Goal: Task Accomplishment & Management: Complete application form

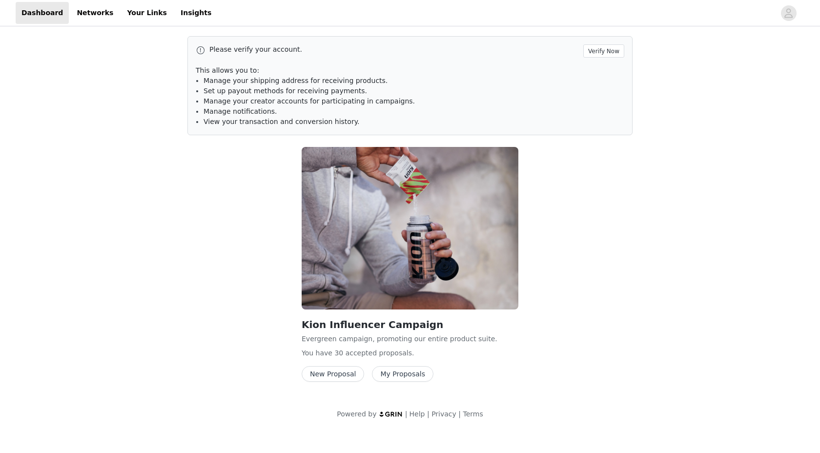
click at [329, 374] on button "New Proposal" at bounding box center [333, 374] width 62 height 16
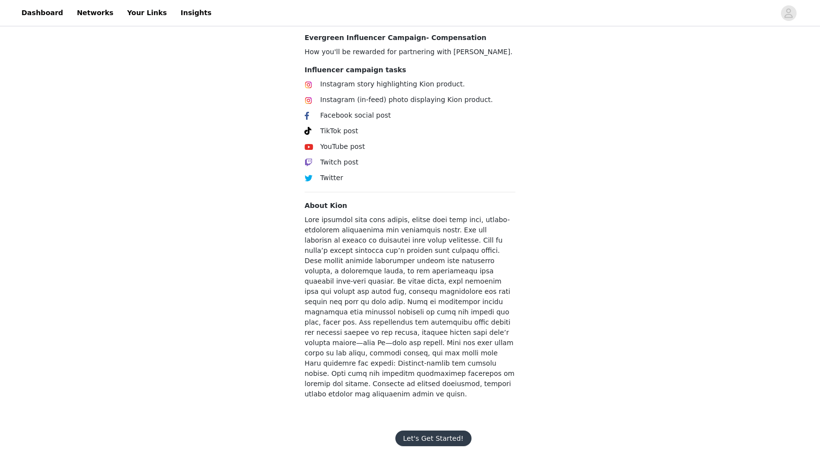
scroll to position [300, 0]
click at [414, 430] on button "Let's Get Started!" at bounding box center [433, 438] width 76 height 16
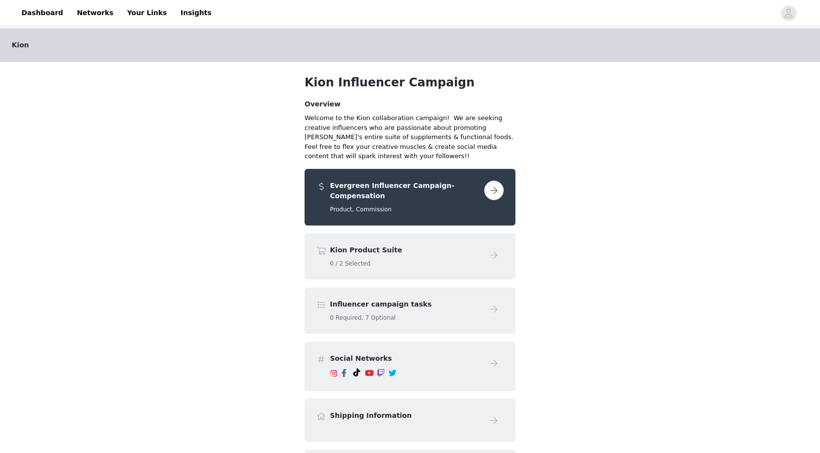
click at [485, 178] on div "Evergreen Influencer Campaign- Compensation Product, Commission" at bounding box center [409, 197] width 211 height 57
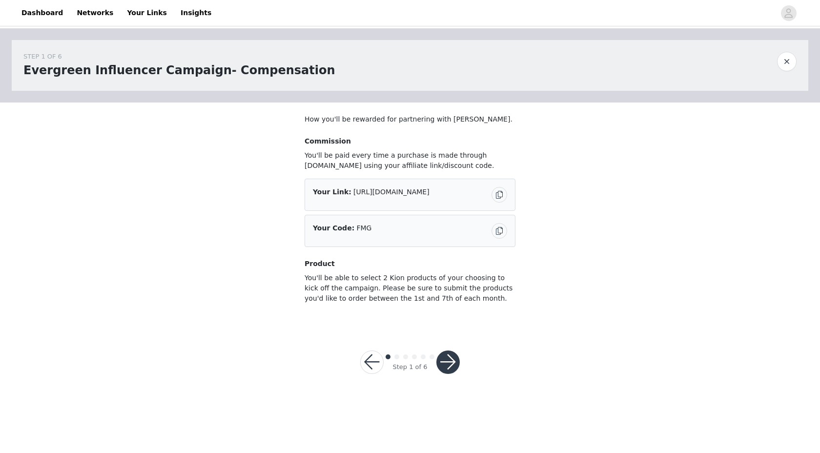
click at [448, 372] on button "button" at bounding box center [447, 361] width 23 height 23
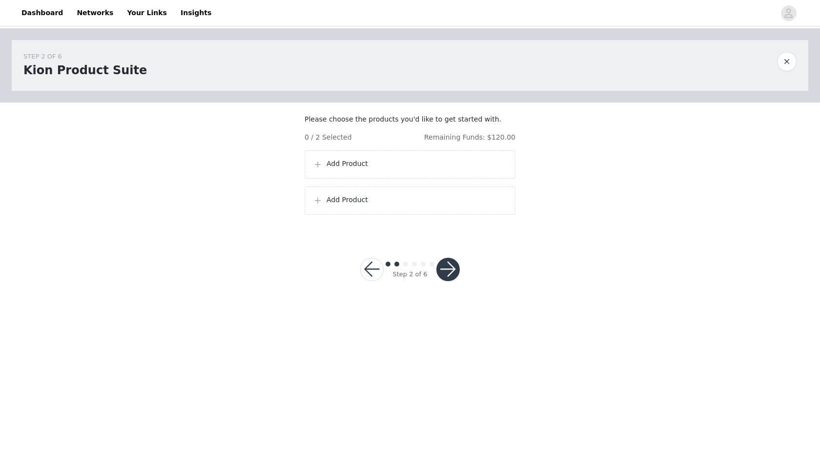
click at [345, 169] on p "Add Product" at bounding box center [416, 164] width 181 height 10
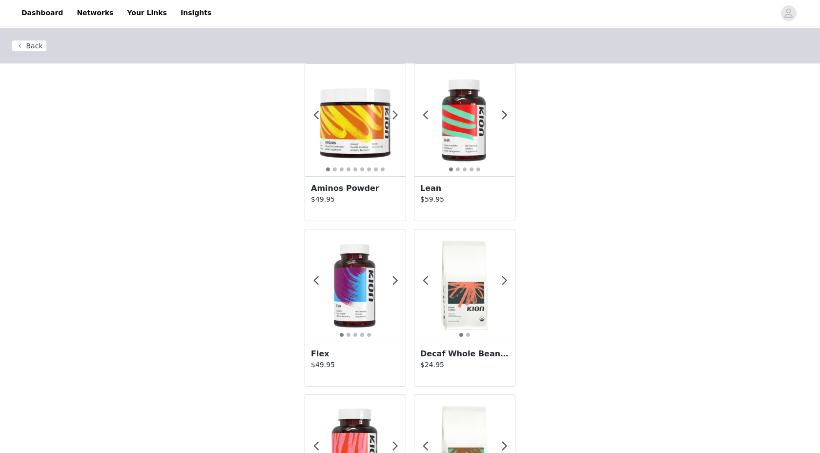
click at [464, 182] on div "Lean $59.95" at bounding box center [464, 198] width 101 height 44
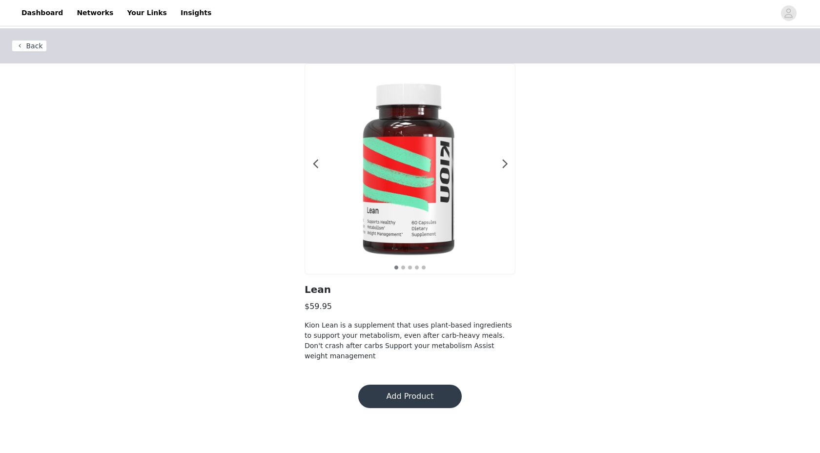
click at [404, 404] on button "Add Product" at bounding box center [409, 395] width 103 height 23
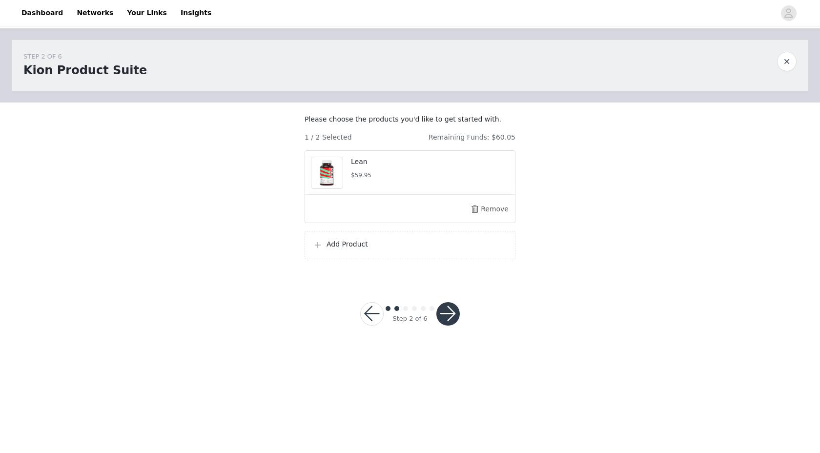
click at [359, 249] on p "Add Product" at bounding box center [416, 244] width 181 height 10
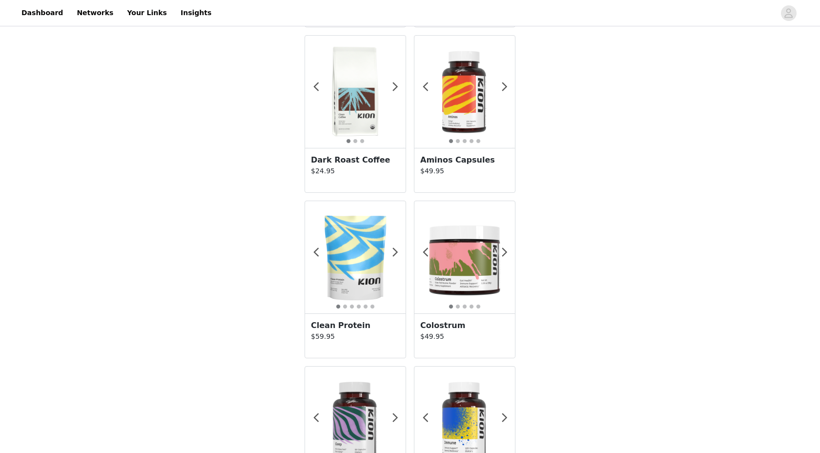
scroll to position [544, 0]
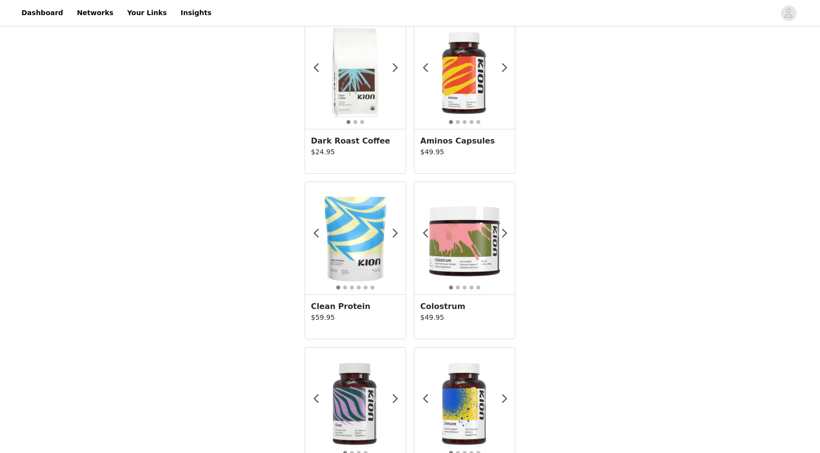
click at [364, 304] on h3 "Clean Protein" at bounding box center [355, 307] width 89 height 12
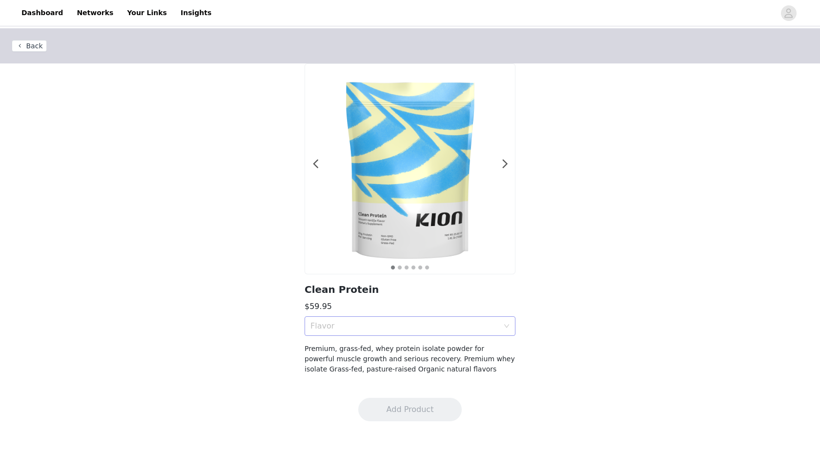
click at [366, 321] on div "Flavor" at bounding box center [404, 326] width 188 height 10
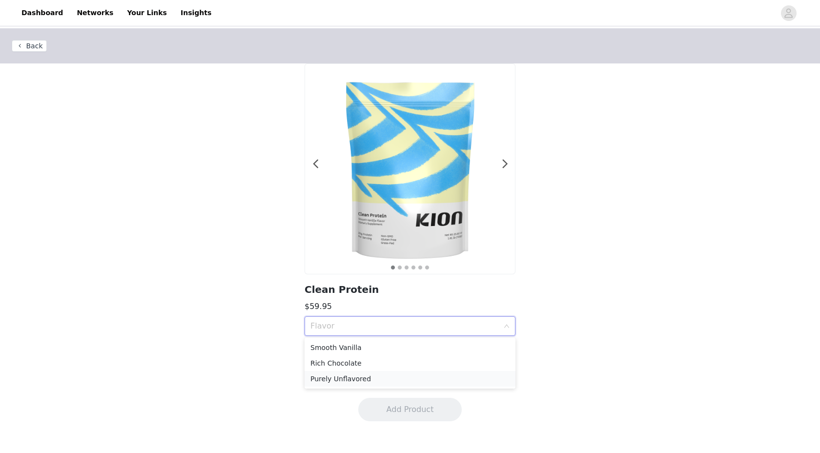
click at [351, 376] on div "Purely Unflavored" at bounding box center [409, 378] width 199 height 11
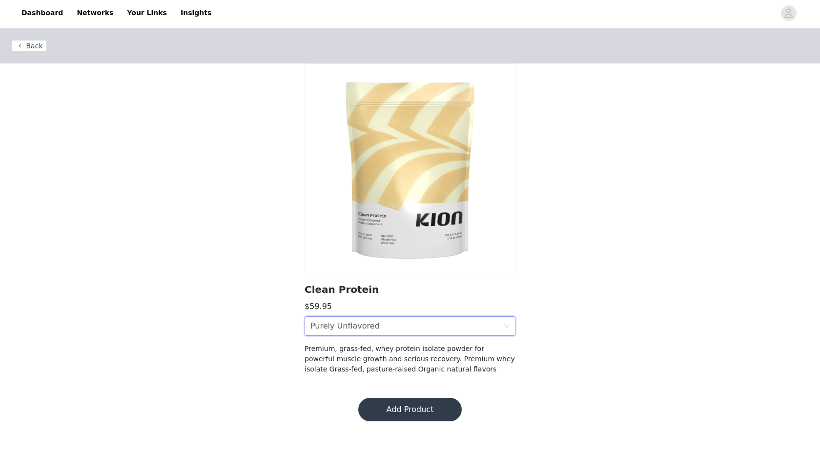
click at [380, 407] on button "Add Product" at bounding box center [409, 409] width 103 height 23
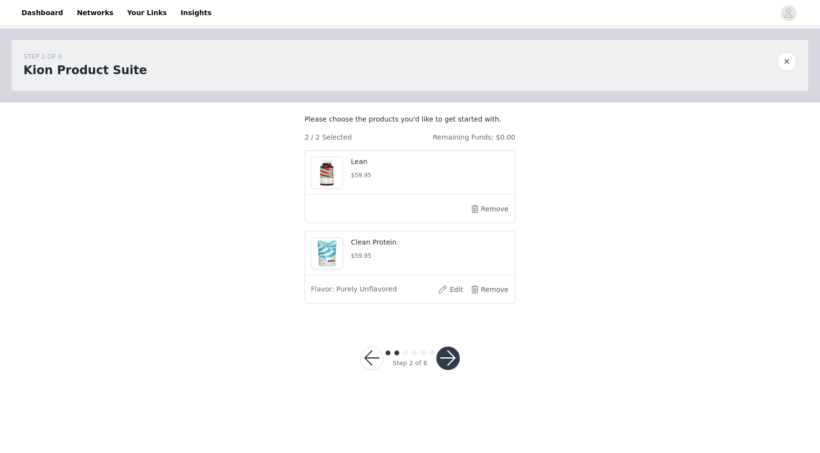
click at [446, 368] on button "button" at bounding box center [447, 357] width 23 height 23
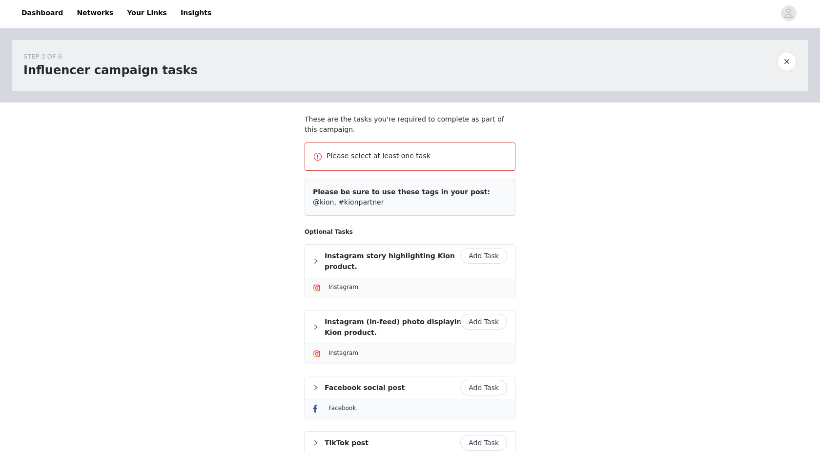
click at [486, 257] on button "Add Task" at bounding box center [483, 256] width 47 height 16
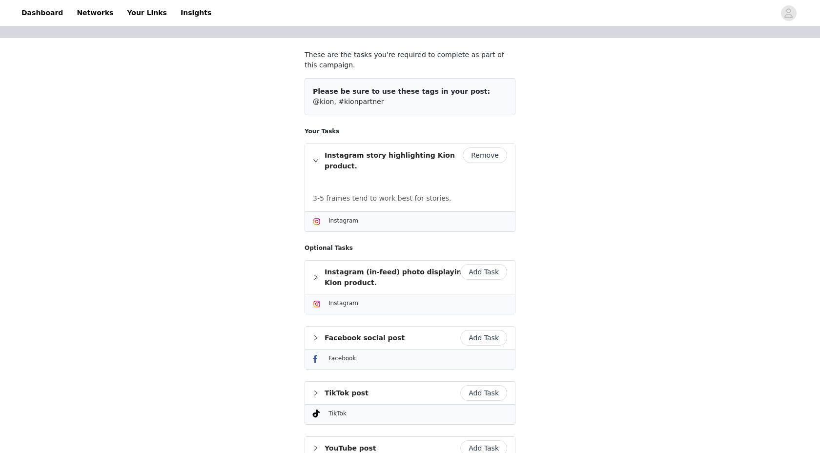
scroll to position [284, 0]
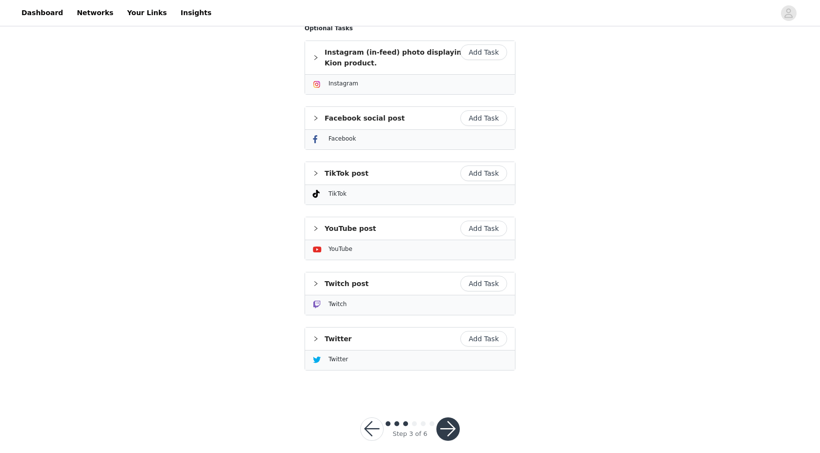
click at [444, 417] on button "button" at bounding box center [447, 428] width 23 height 23
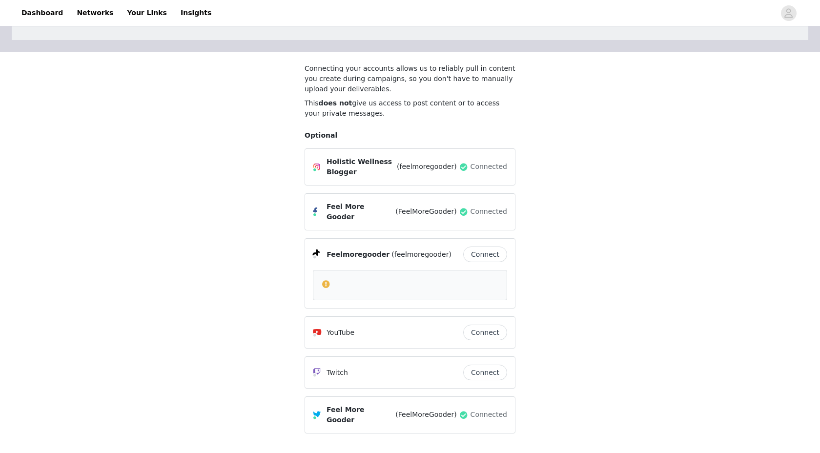
scroll to position [111, 0]
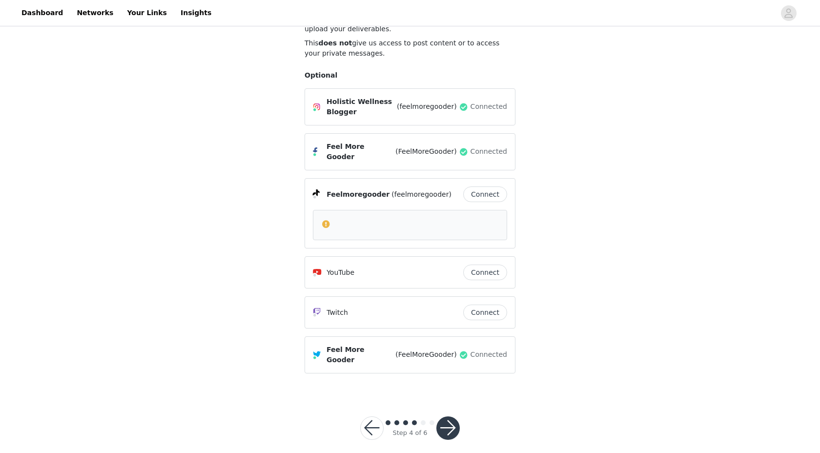
click at [448, 416] on button "button" at bounding box center [447, 427] width 23 height 23
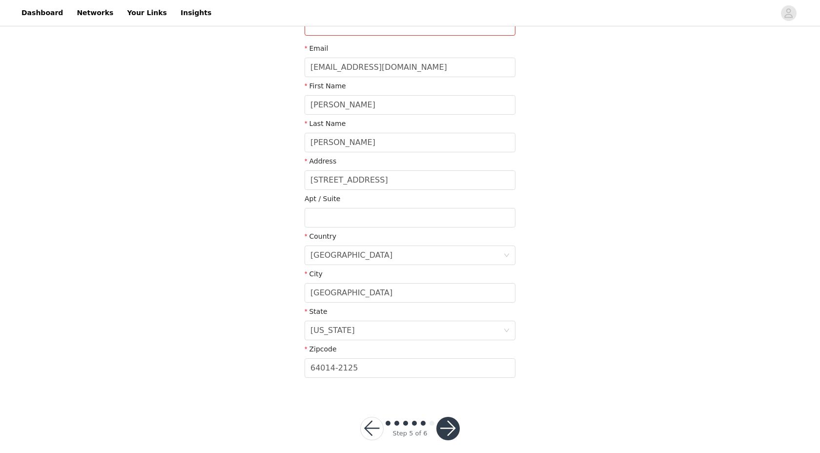
scroll to position [149, 0]
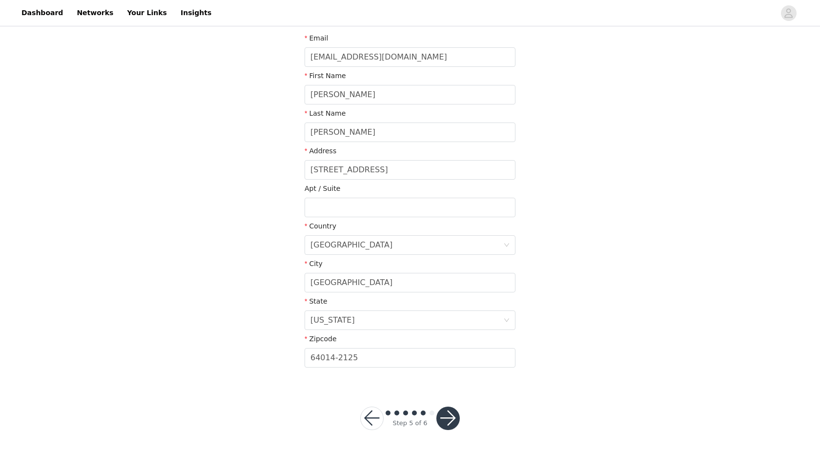
click at [452, 422] on button "button" at bounding box center [447, 417] width 23 height 23
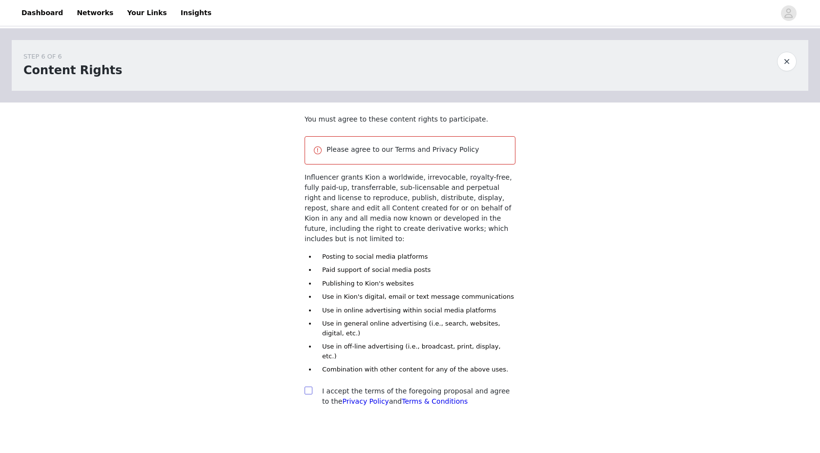
click at [307, 386] on input "checkbox" at bounding box center [307, 389] width 7 height 7
checkbox input "true"
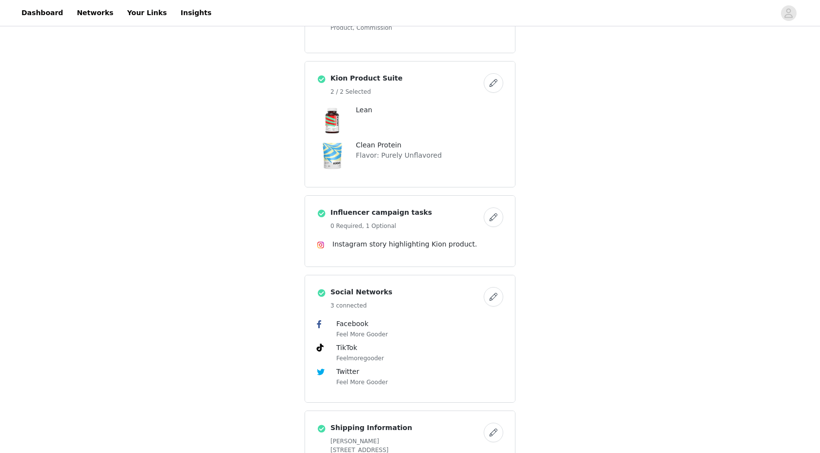
scroll to position [355, 0]
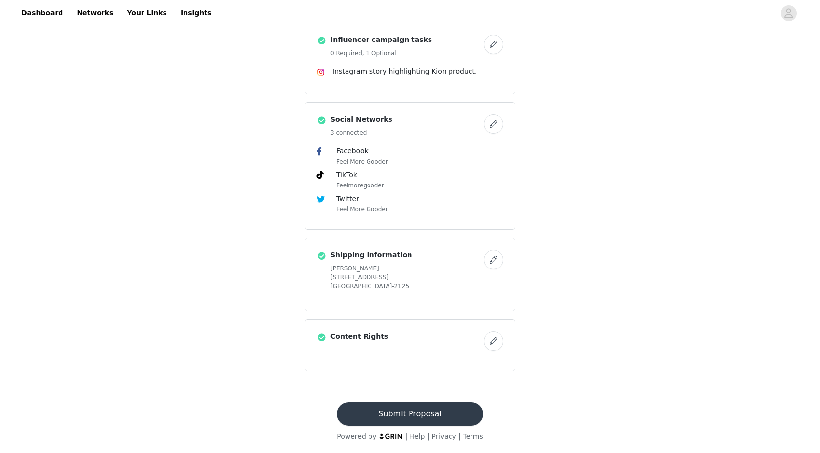
click at [406, 413] on button "Submit Proposal" at bounding box center [410, 413] width 146 height 23
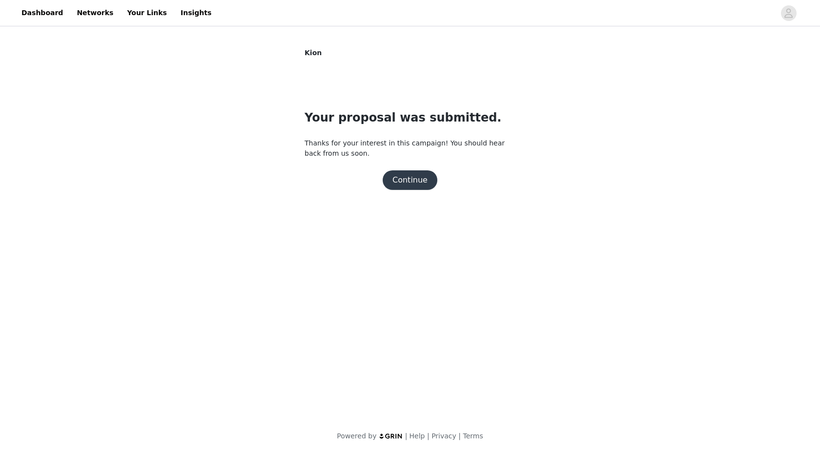
scroll to position [0, 0]
